Goal: Navigation & Orientation: Find specific page/section

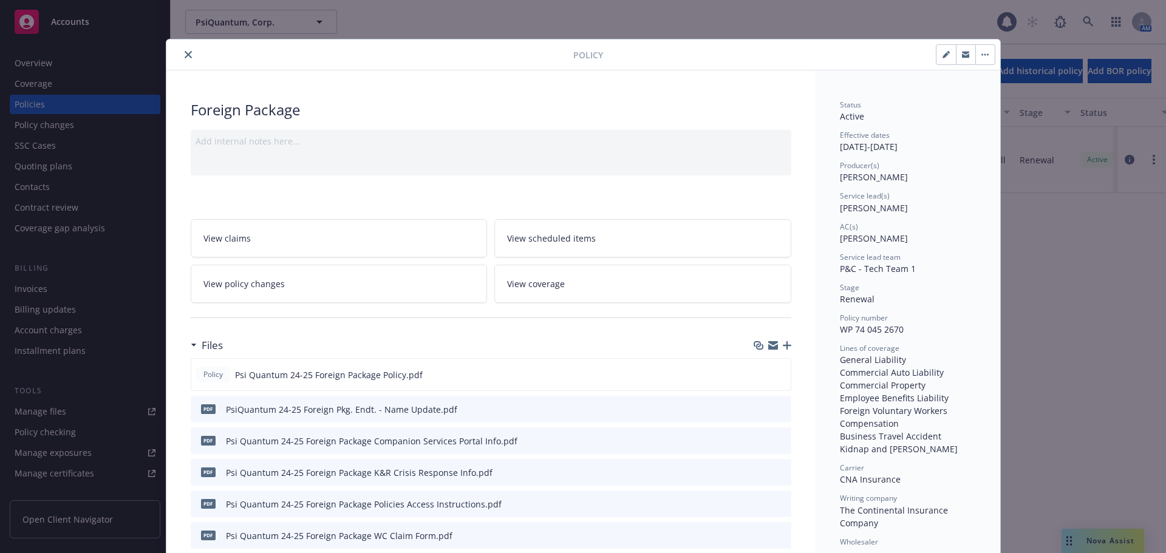
scroll to position [36, 0]
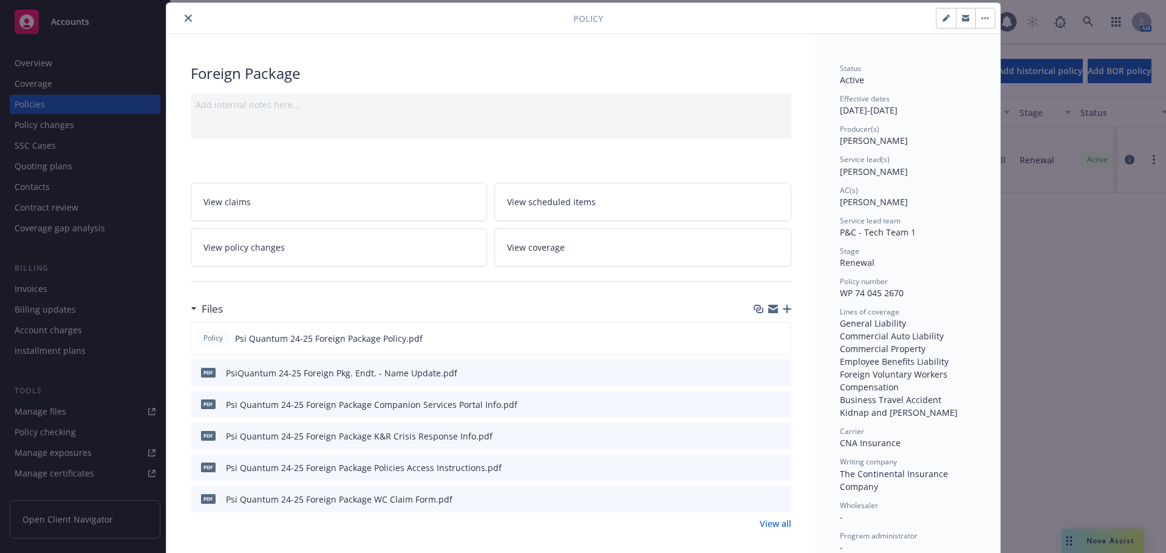
click at [185, 19] on icon "close" at bounding box center [188, 18] width 7 height 7
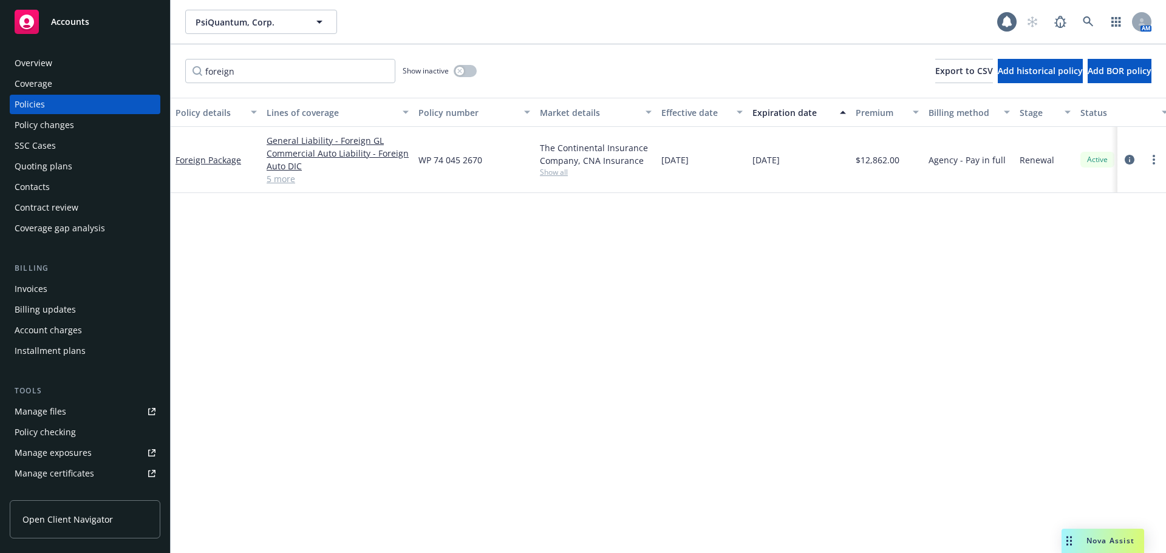
click at [100, 17] on div "Accounts" at bounding box center [85, 22] width 141 height 24
